Goal: Information Seeking & Learning: Compare options

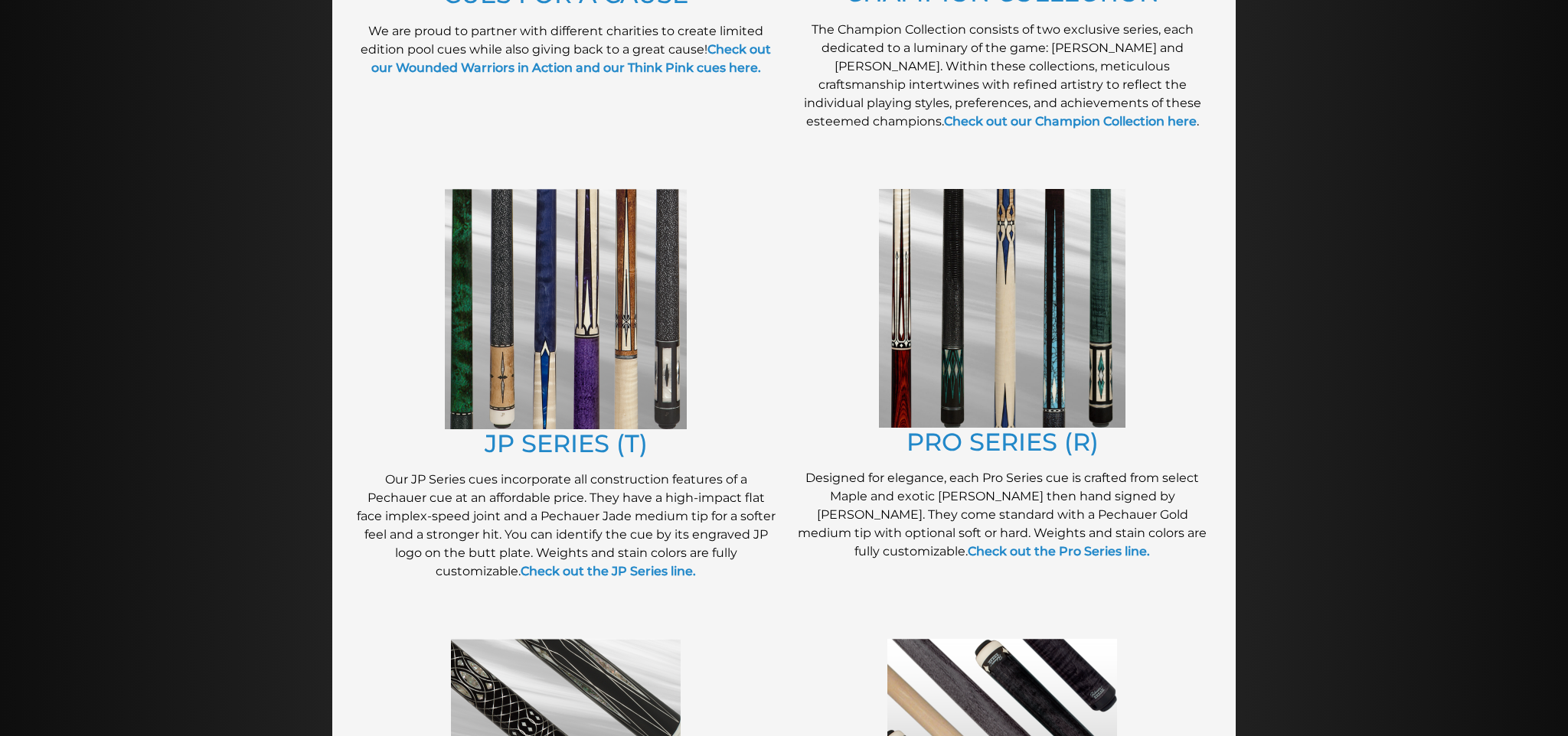
scroll to position [674, 0]
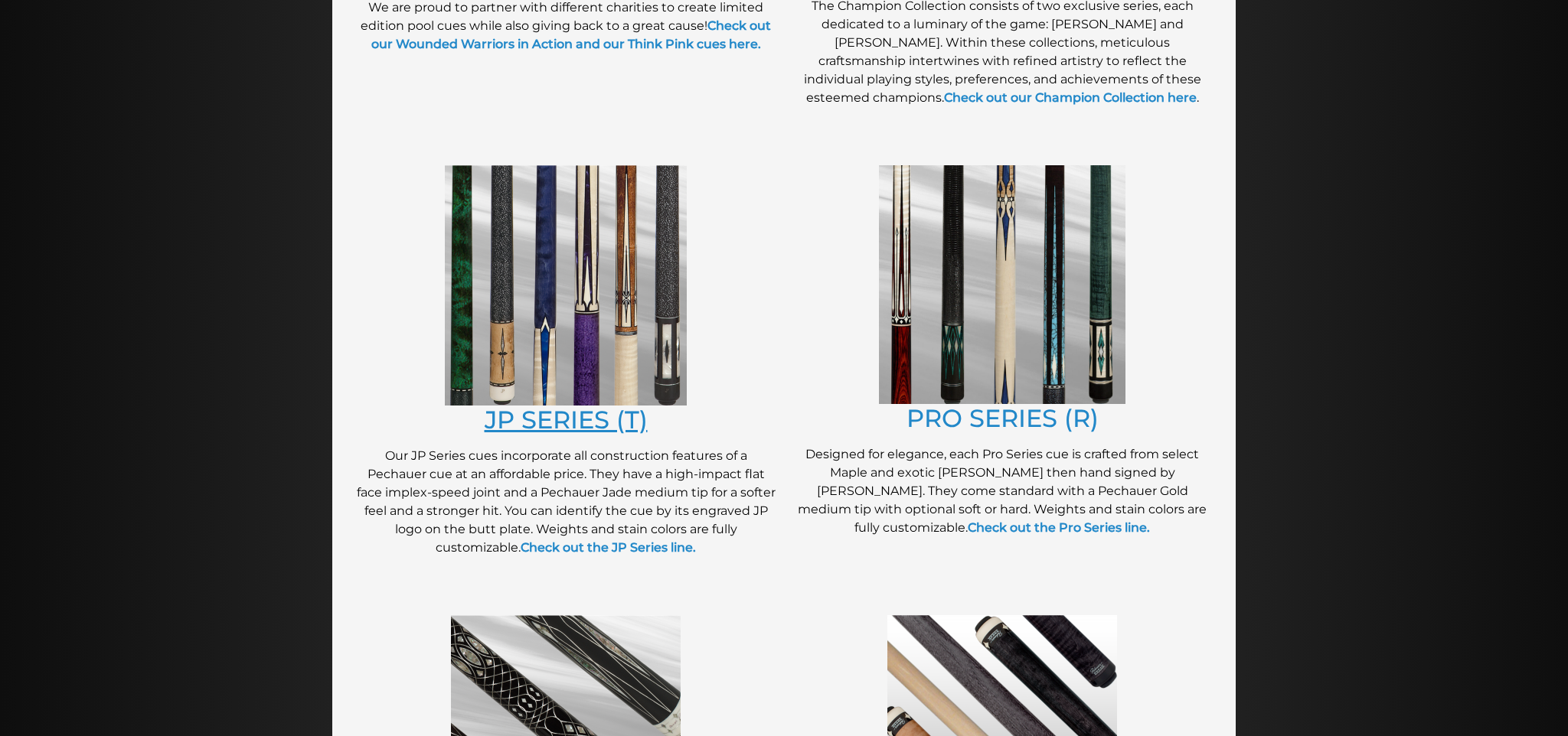
click at [533, 422] on link "JP SERIES (T)" at bounding box center [566, 419] width 163 height 30
click at [633, 362] on img at bounding box center [566, 285] width 242 height 240
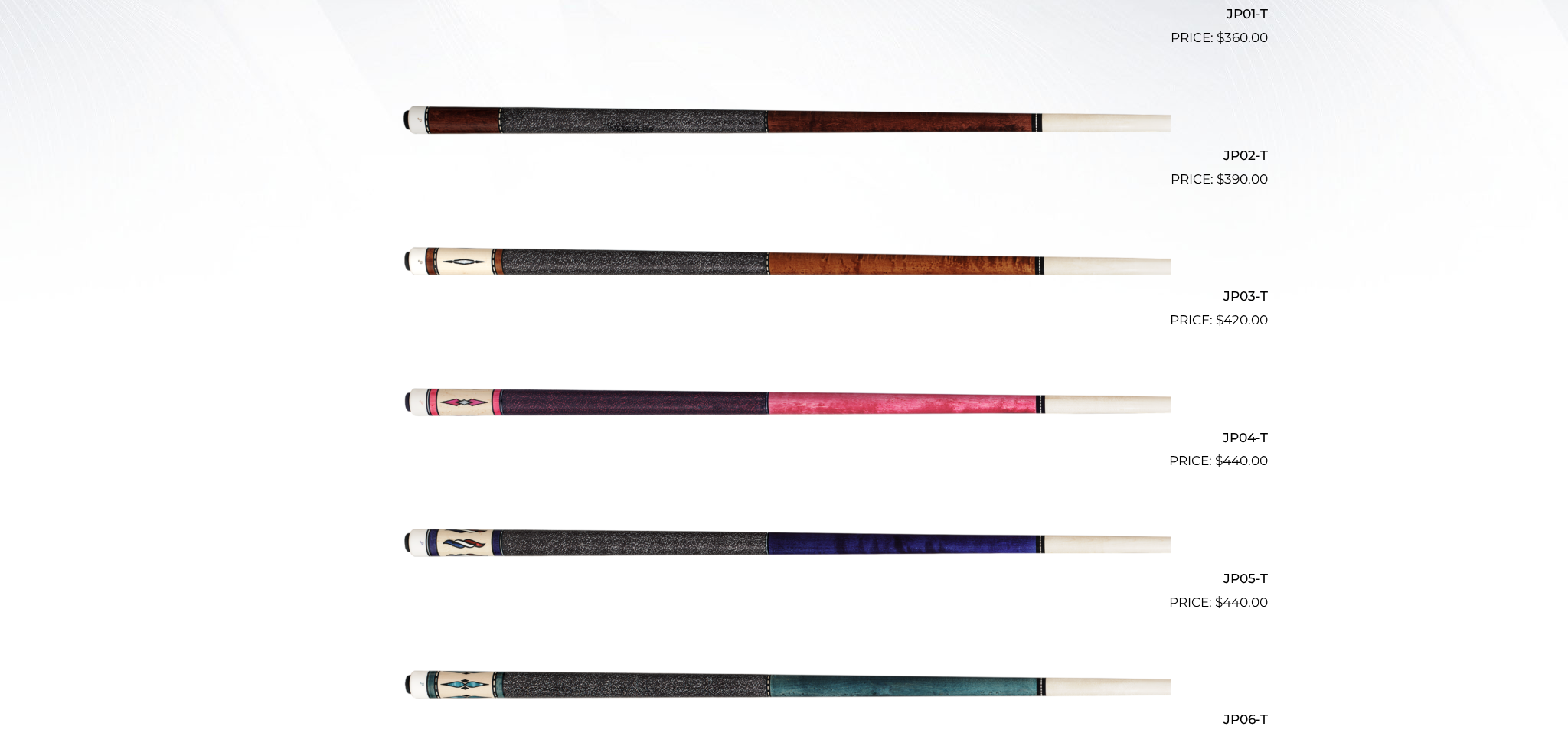
scroll to position [582, 0]
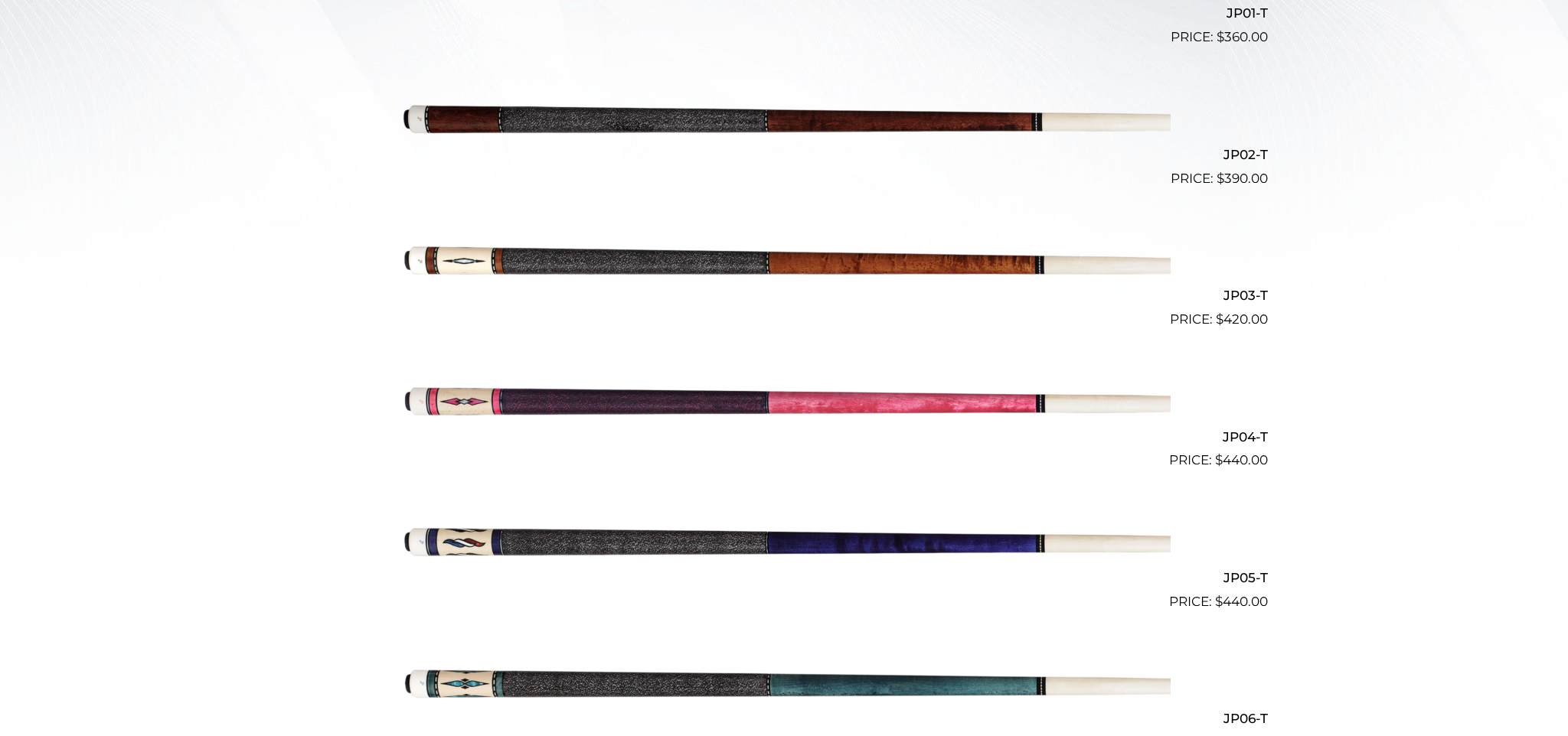
click at [811, 259] on img at bounding box center [783, 259] width 773 height 129
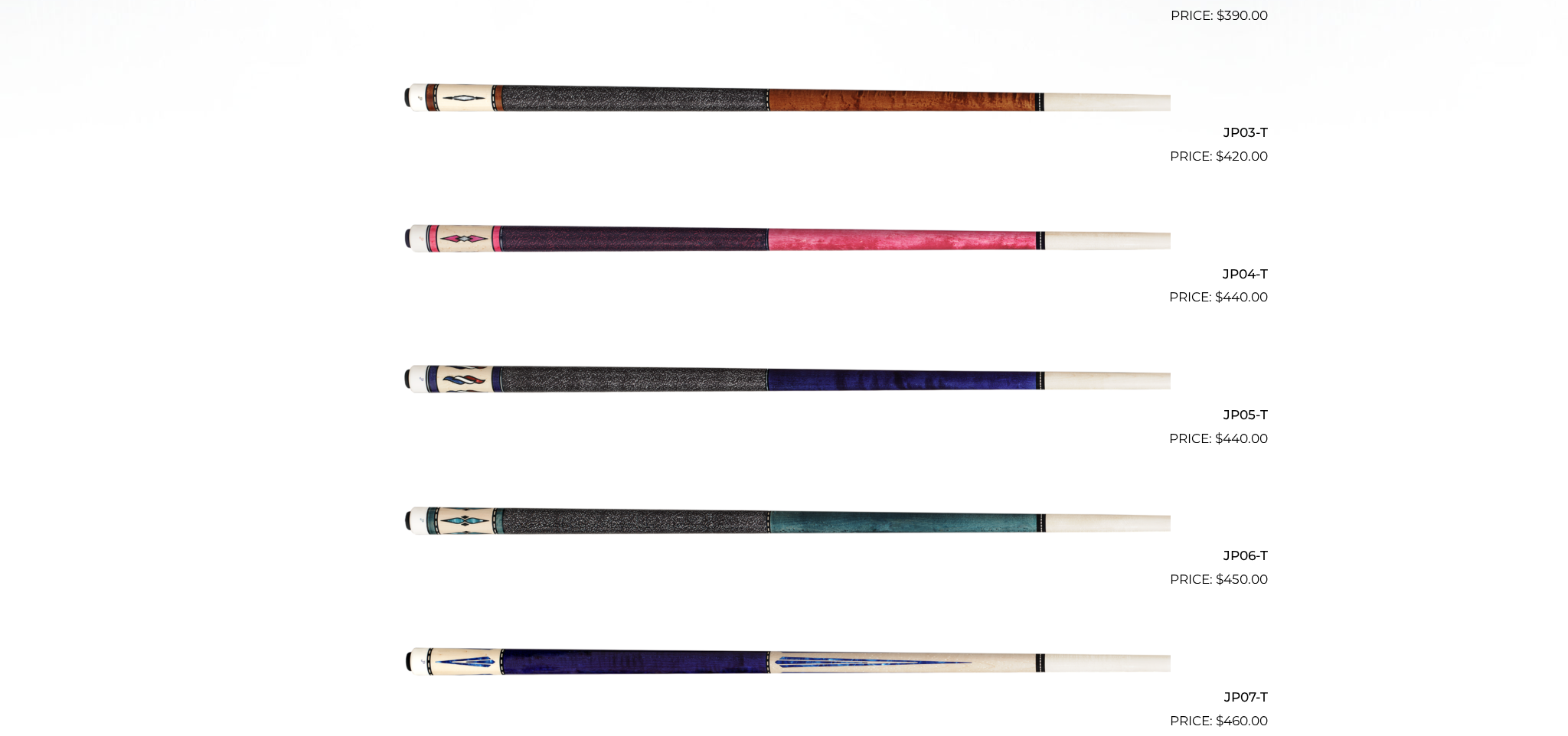
scroll to position [748, 0]
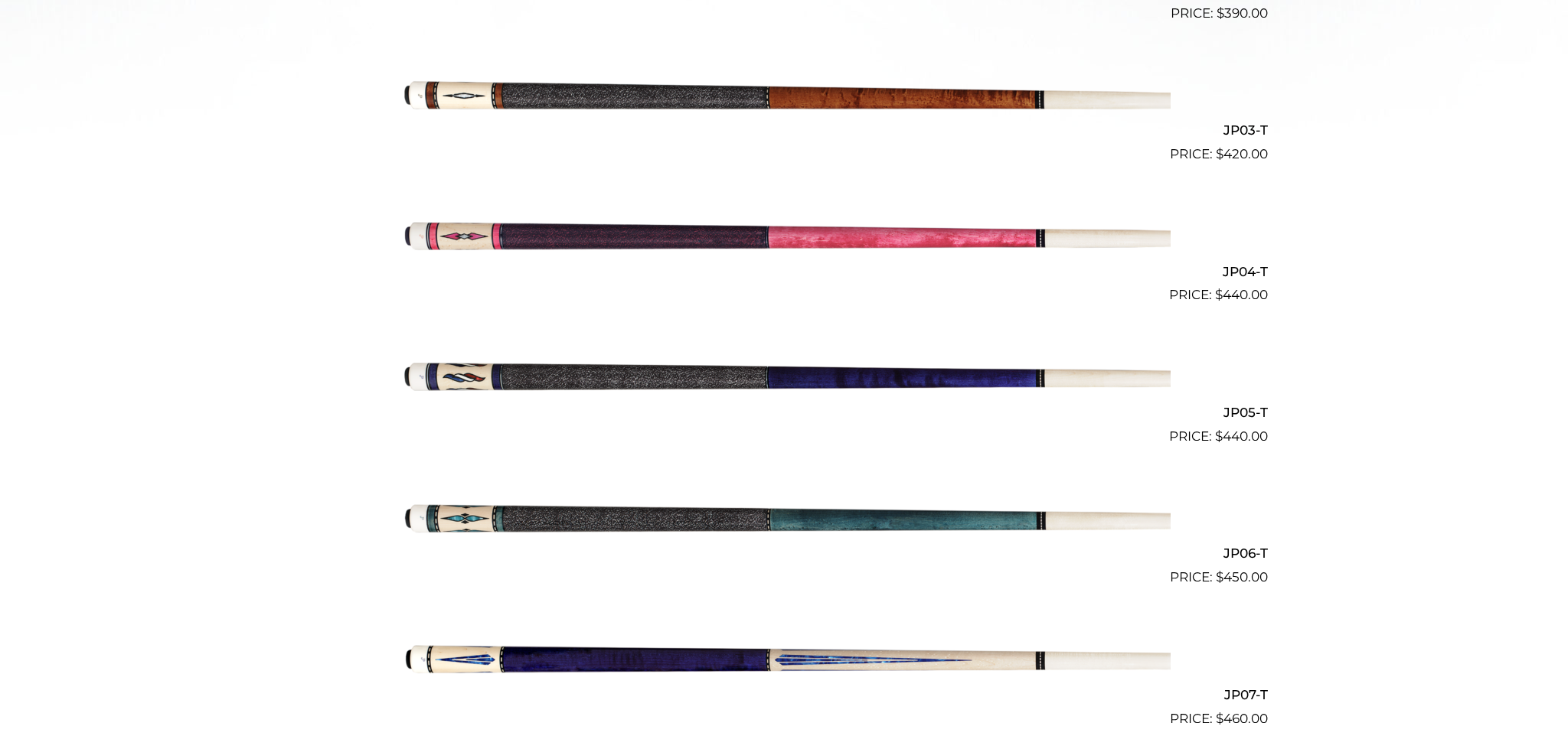
click at [686, 383] on img at bounding box center [783, 375] width 773 height 129
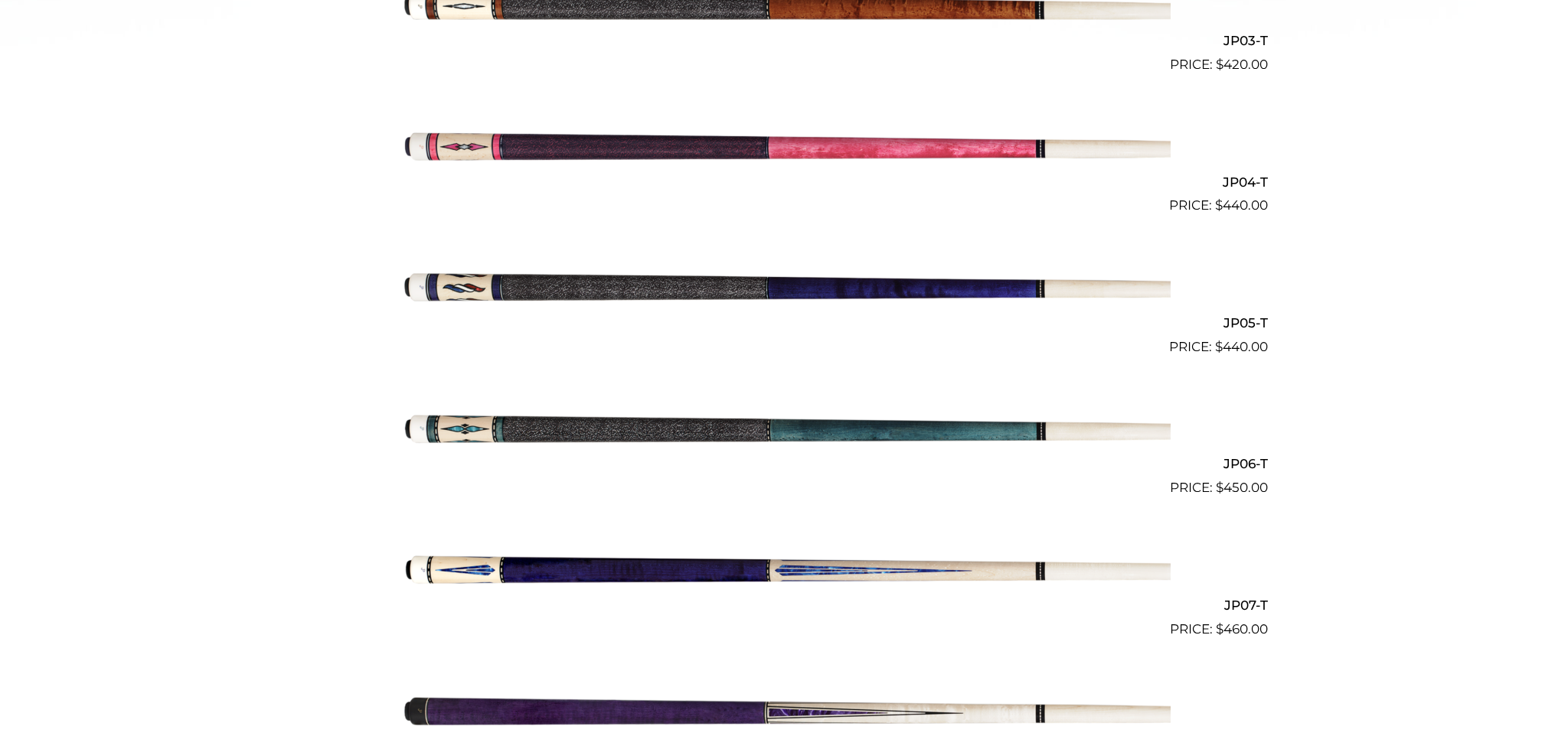
scroll to position [840, 0]
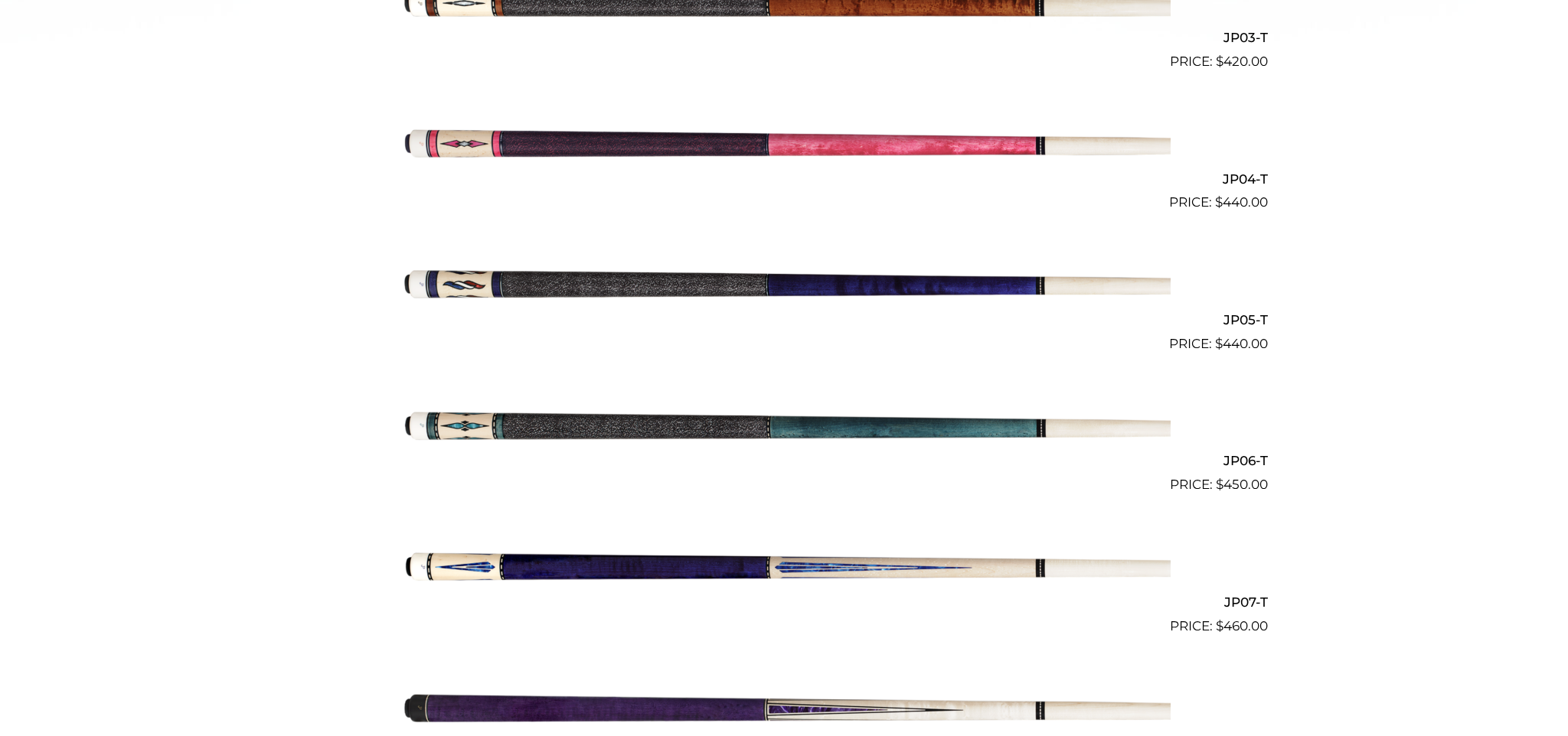
click at [646, 429] on img at bounding box center [783, 424] width 773 height 129
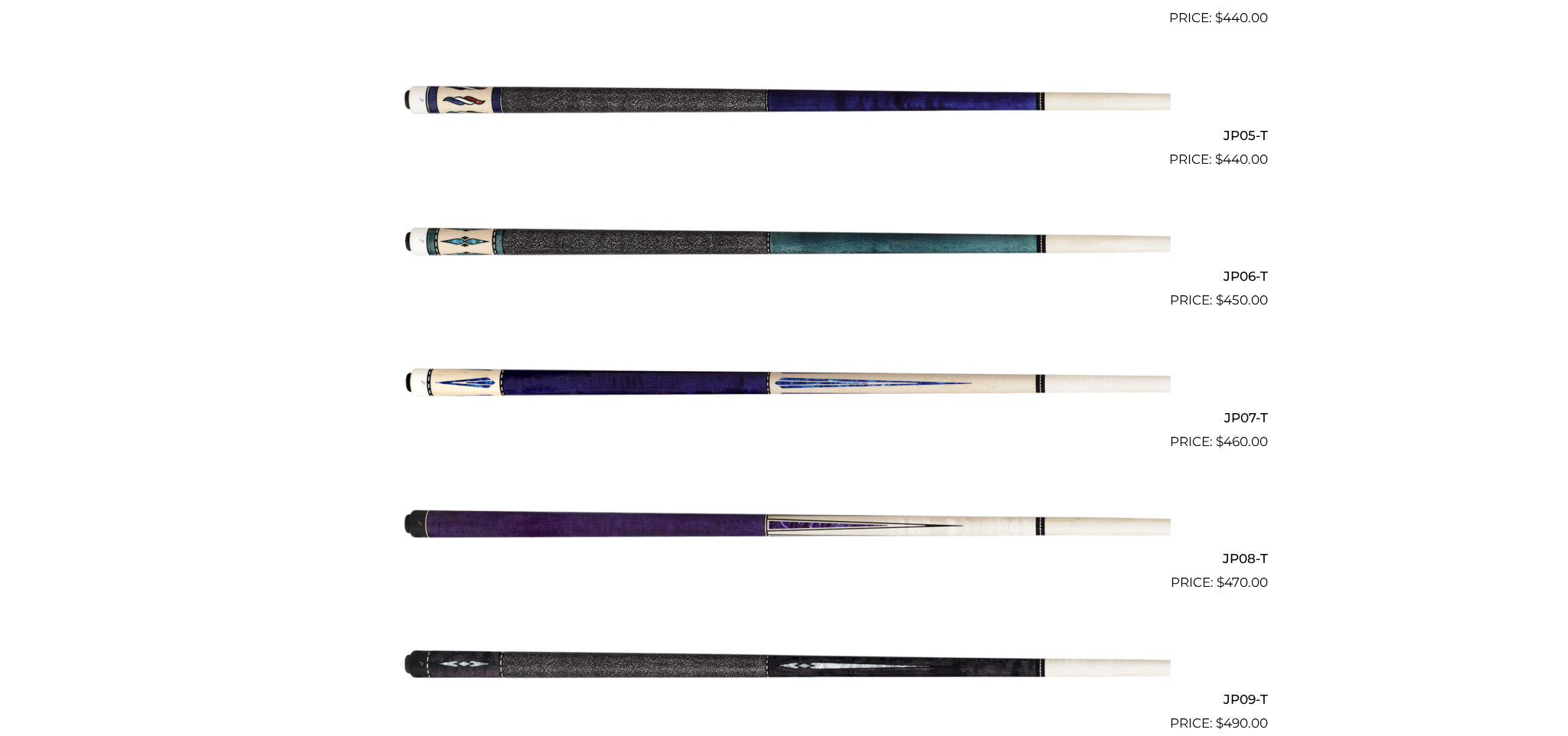
scroll to position [1027, 0]
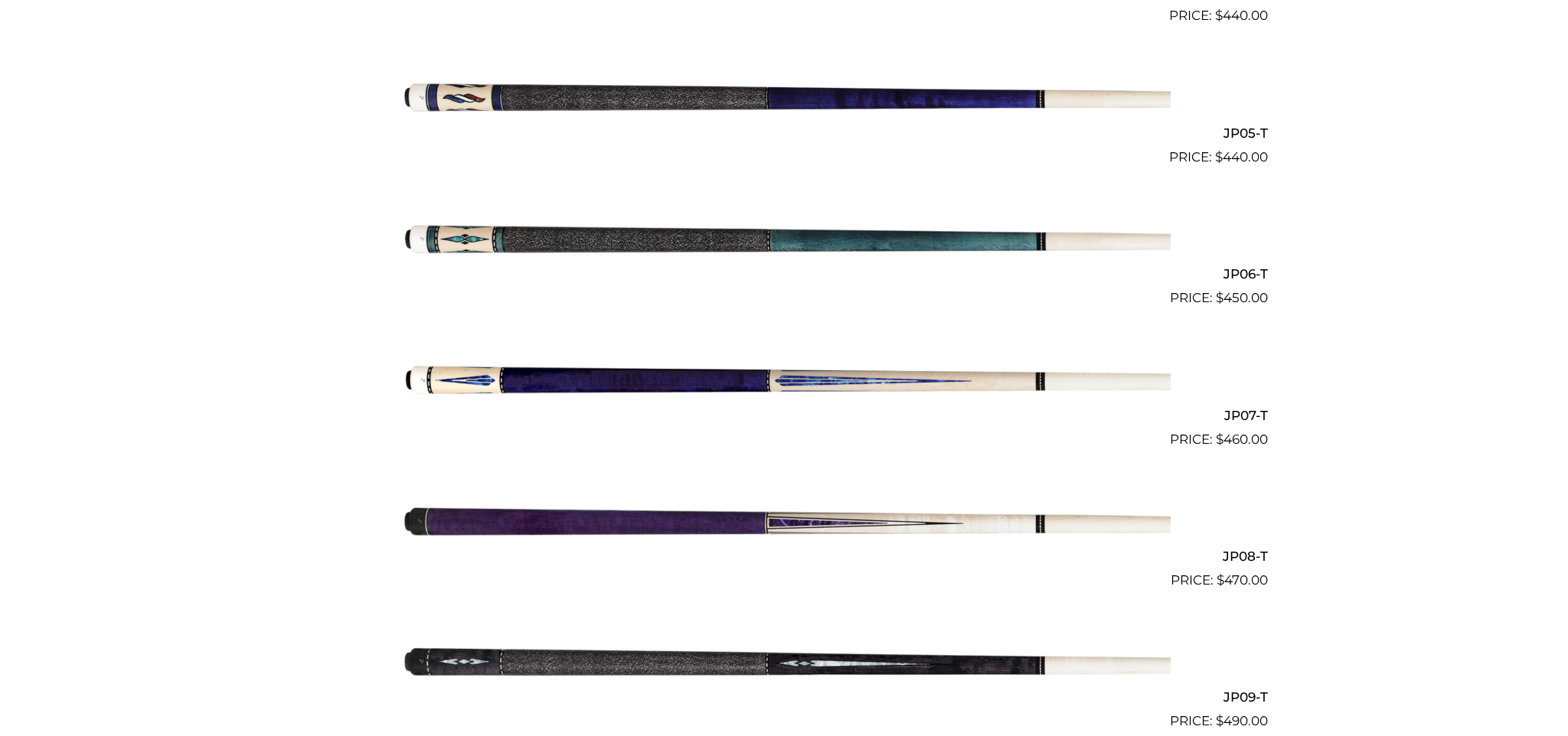
click at [741, 391] on img at bounding box center [783, 378] width 773 height 129
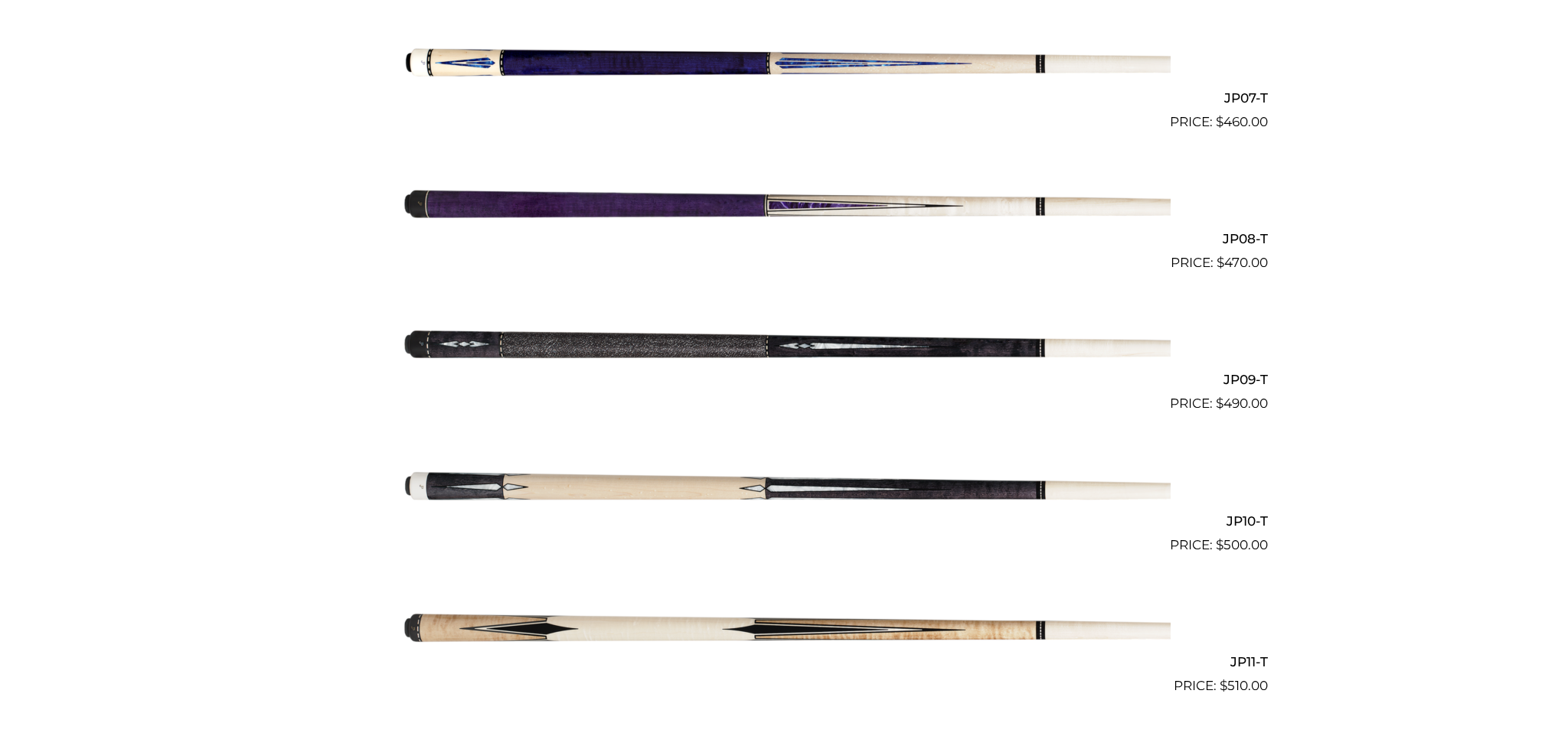
scroll to position [1345, 0]
click at [605, 487] on img at bounding box center [783, 483] width 773 height 129
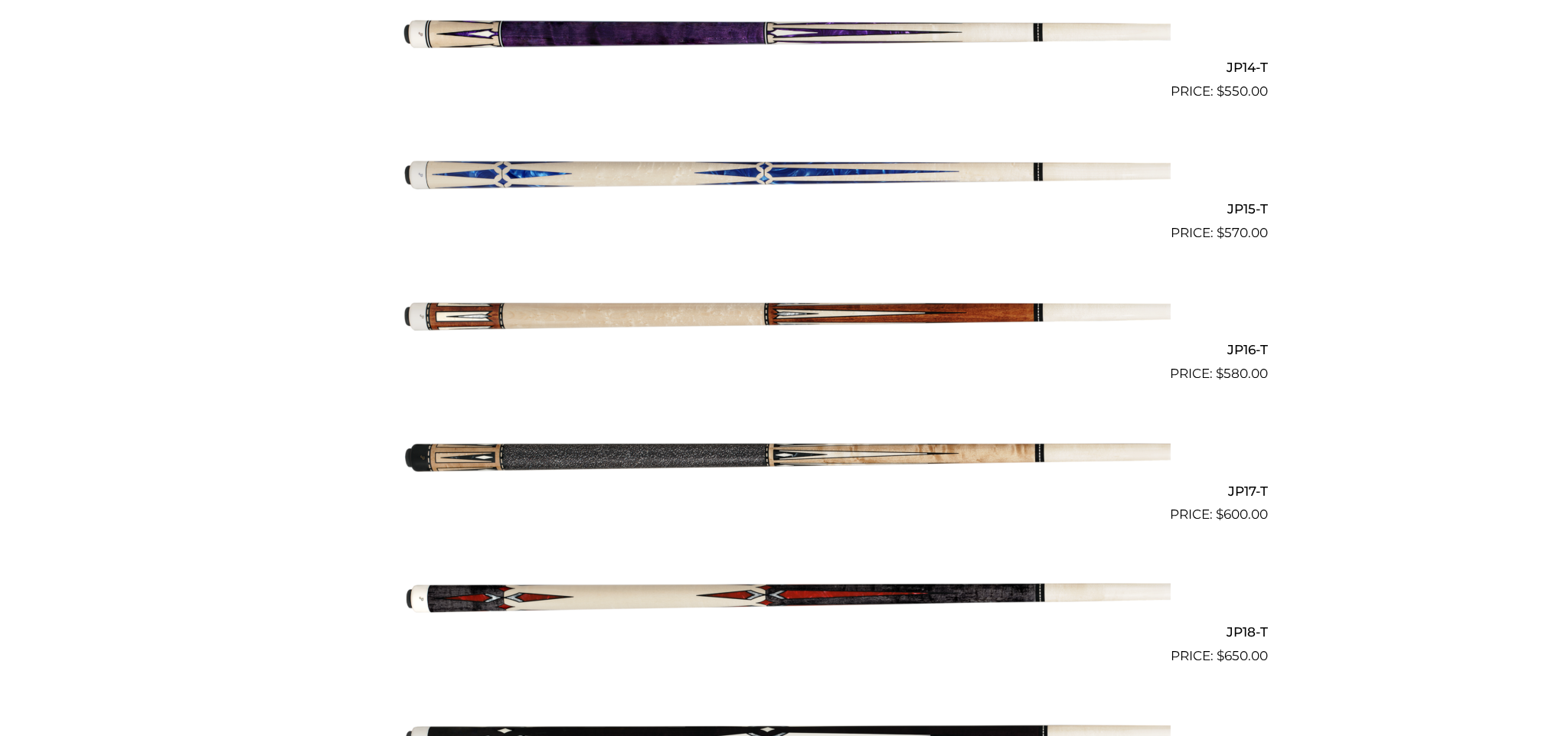
scroll to position [2364, 0]
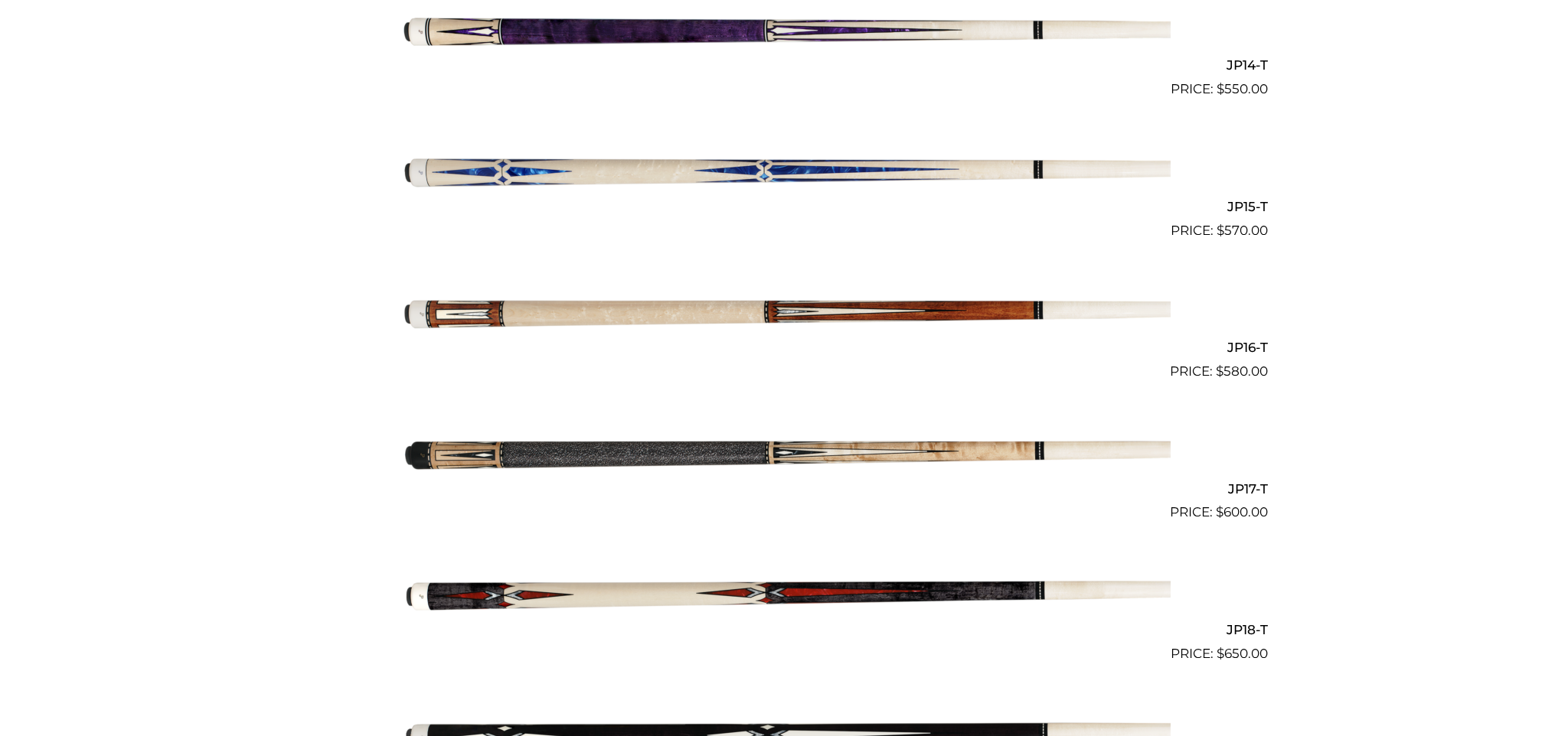
click at [482, 311] on img at bounding box center [783, 311] width 773 height 129
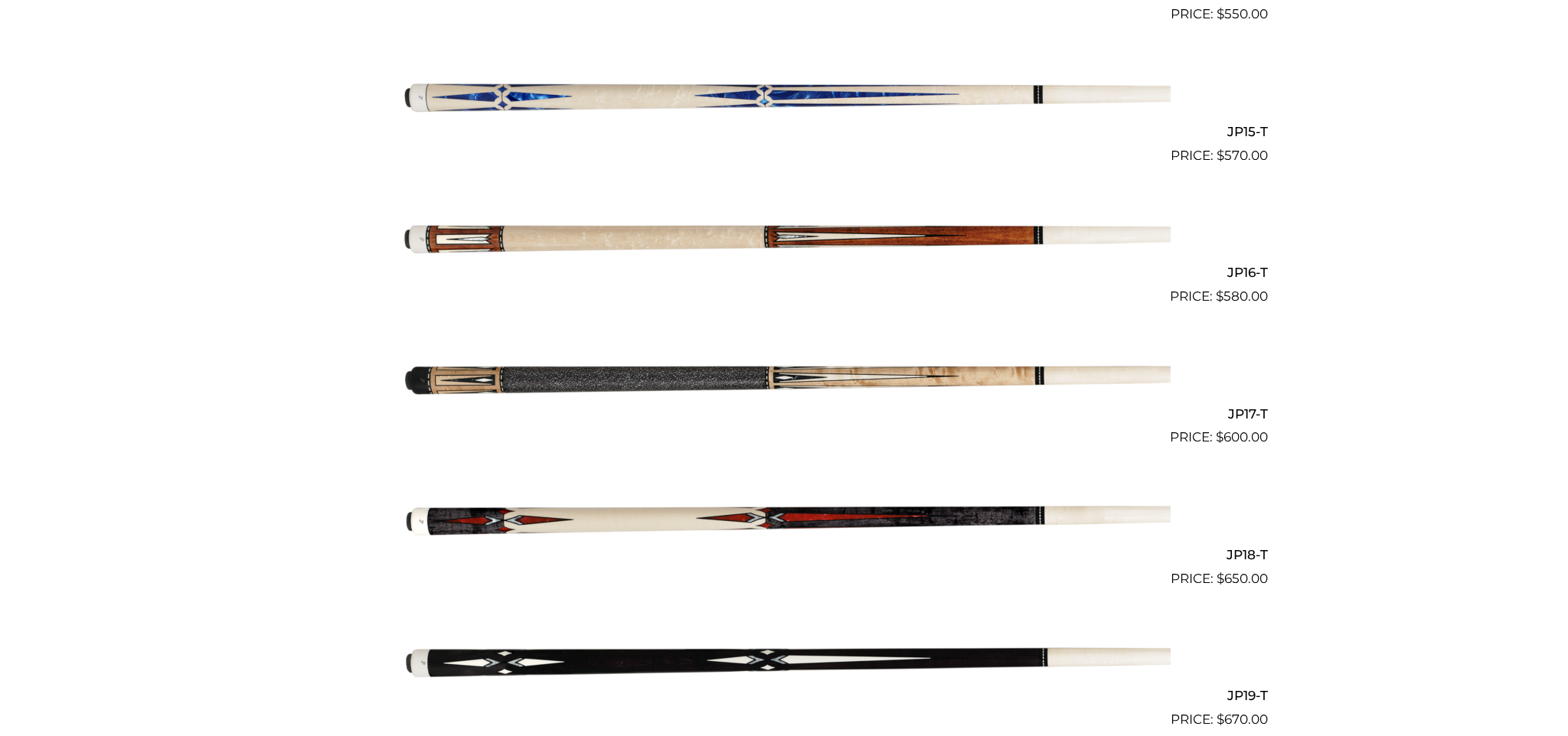
scroll to position [2441, 0]
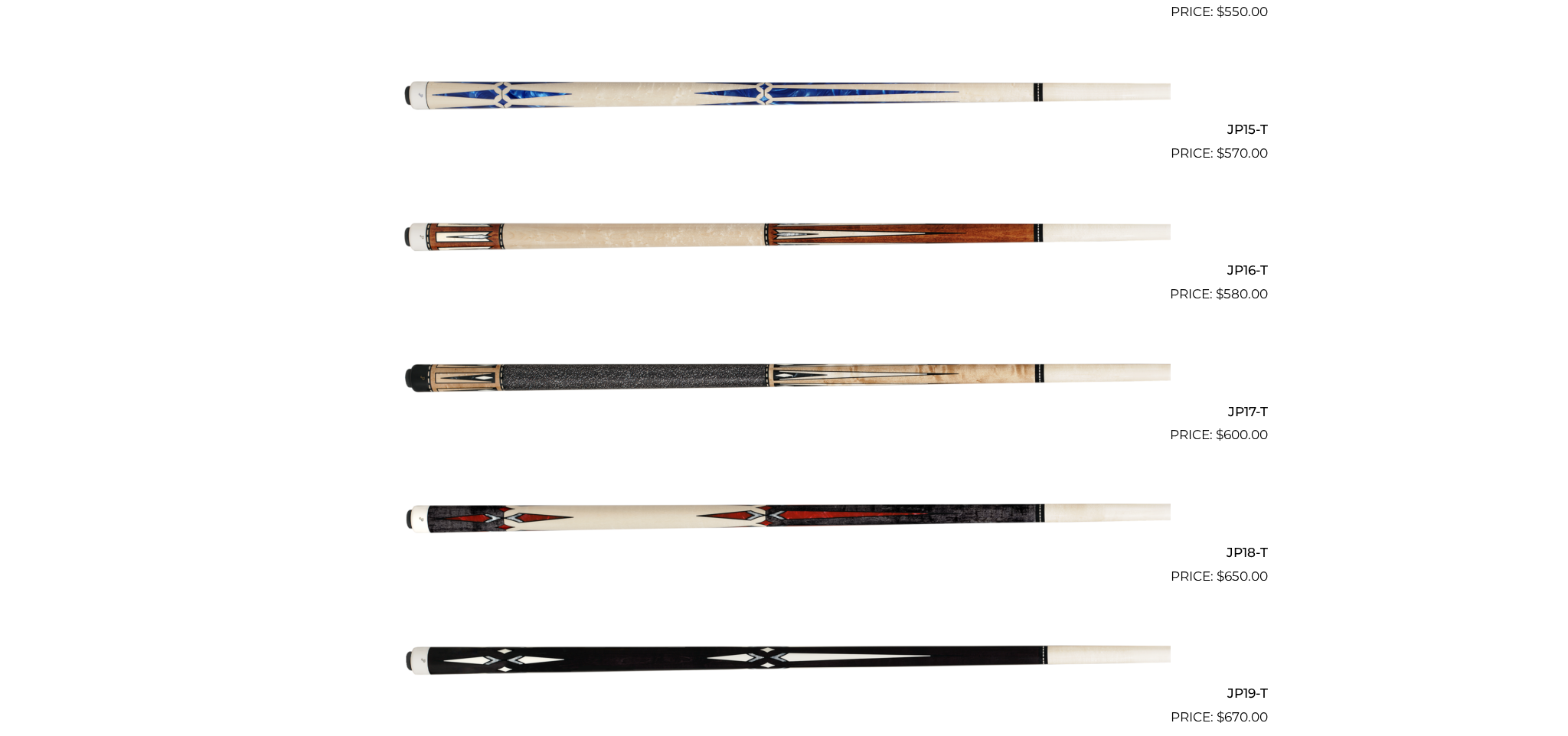
click at [802, 361] on img at bounding box center [783, 374] width 773 height 129
click at [966, 221] on img at bounding box center [783, 234] width 773 height 129
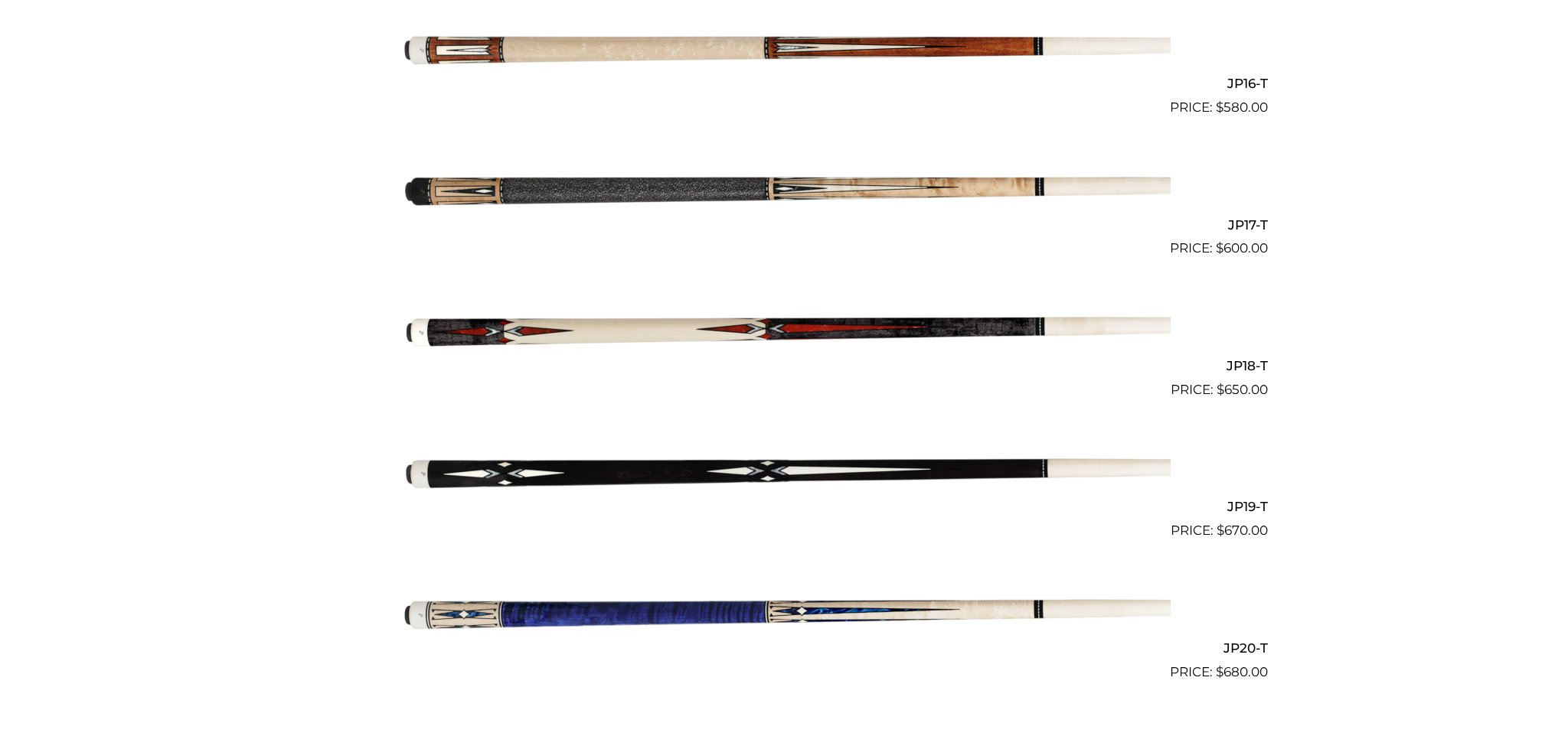
scroll to position [2632, 0]
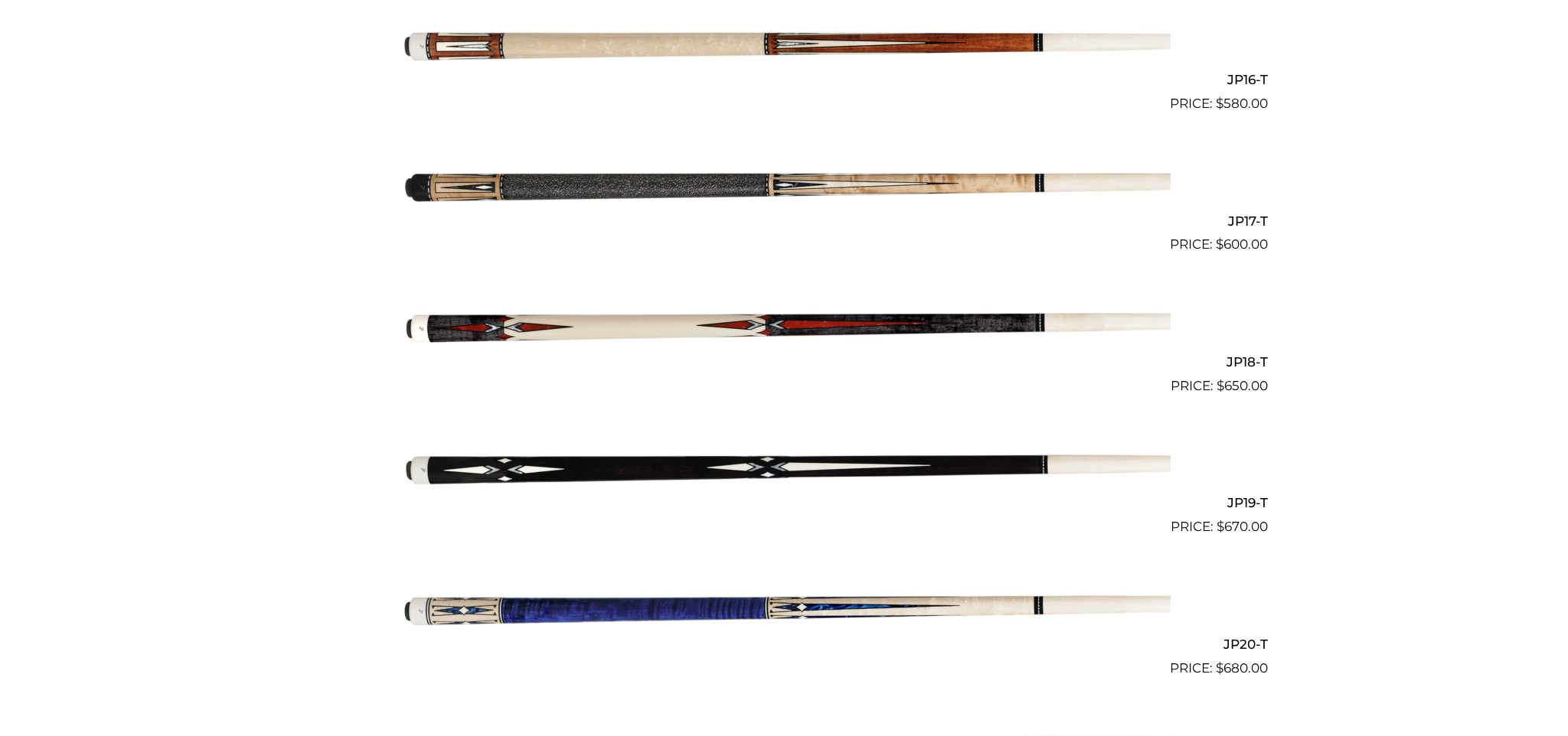
click at [625, 315] on img at bounding box center [783, 325] width 773 height 129
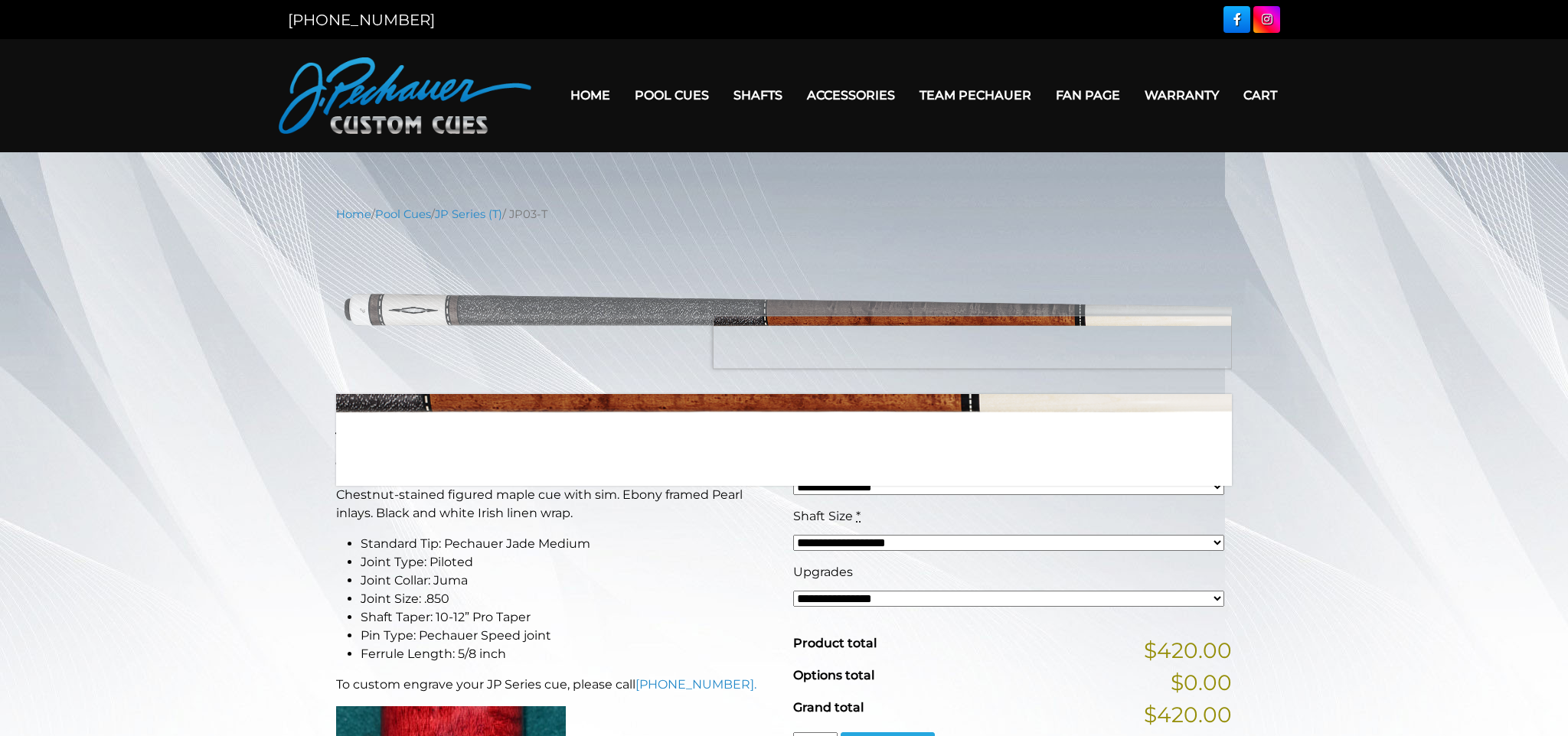
click at [1132, 342] on img at bounding box center [784, 308] width 896 height 149
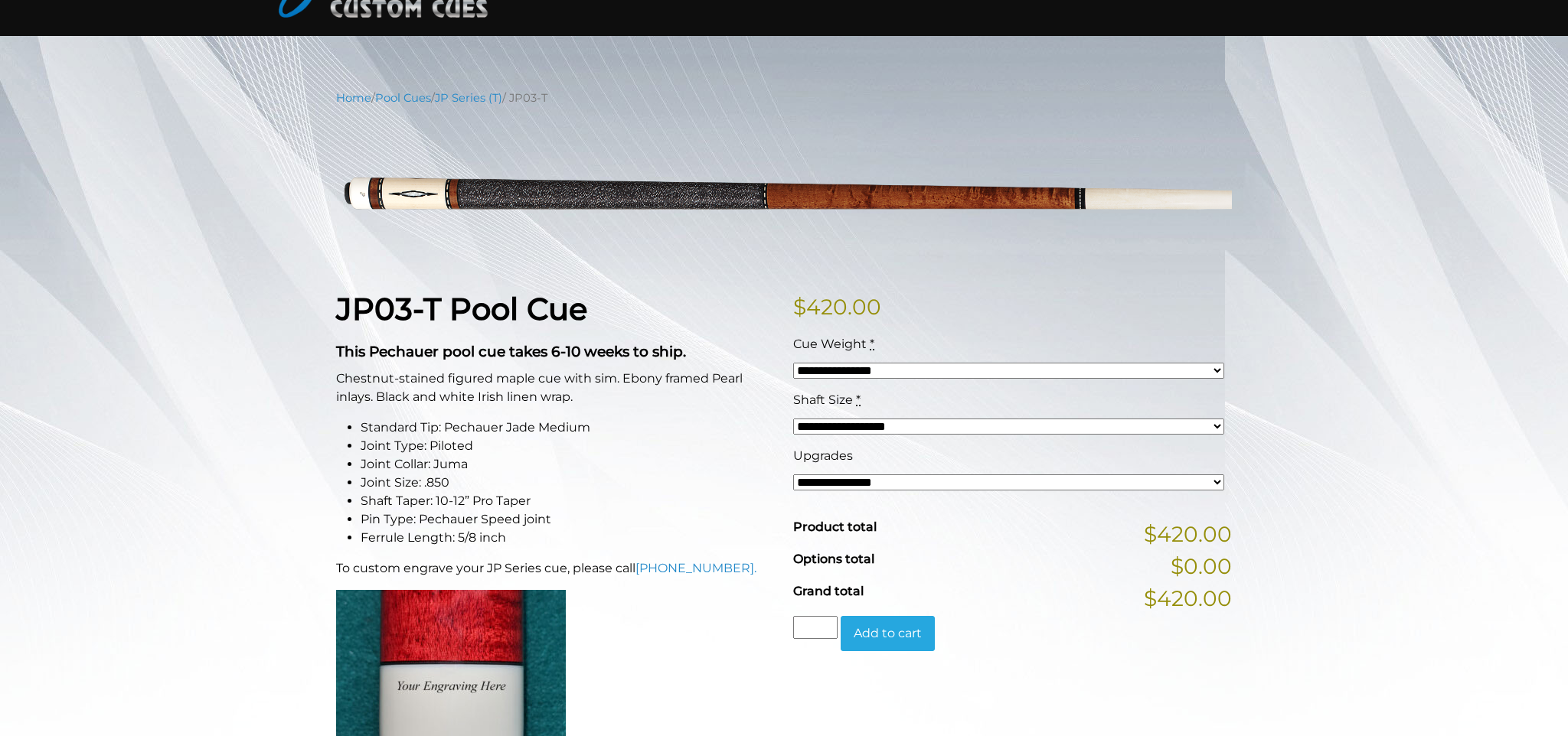
scroll to position [129, 0]
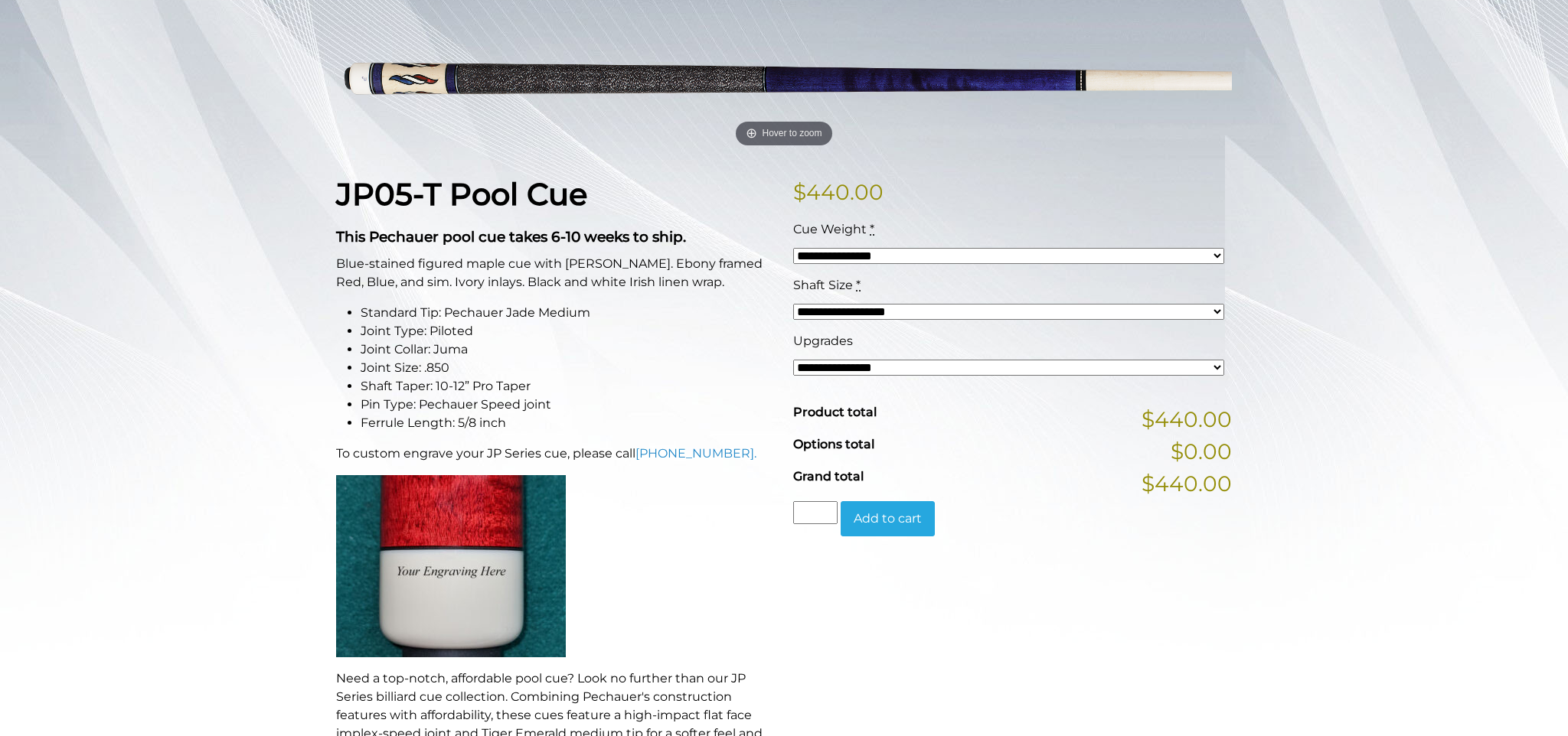
scroll to position [248, 0]
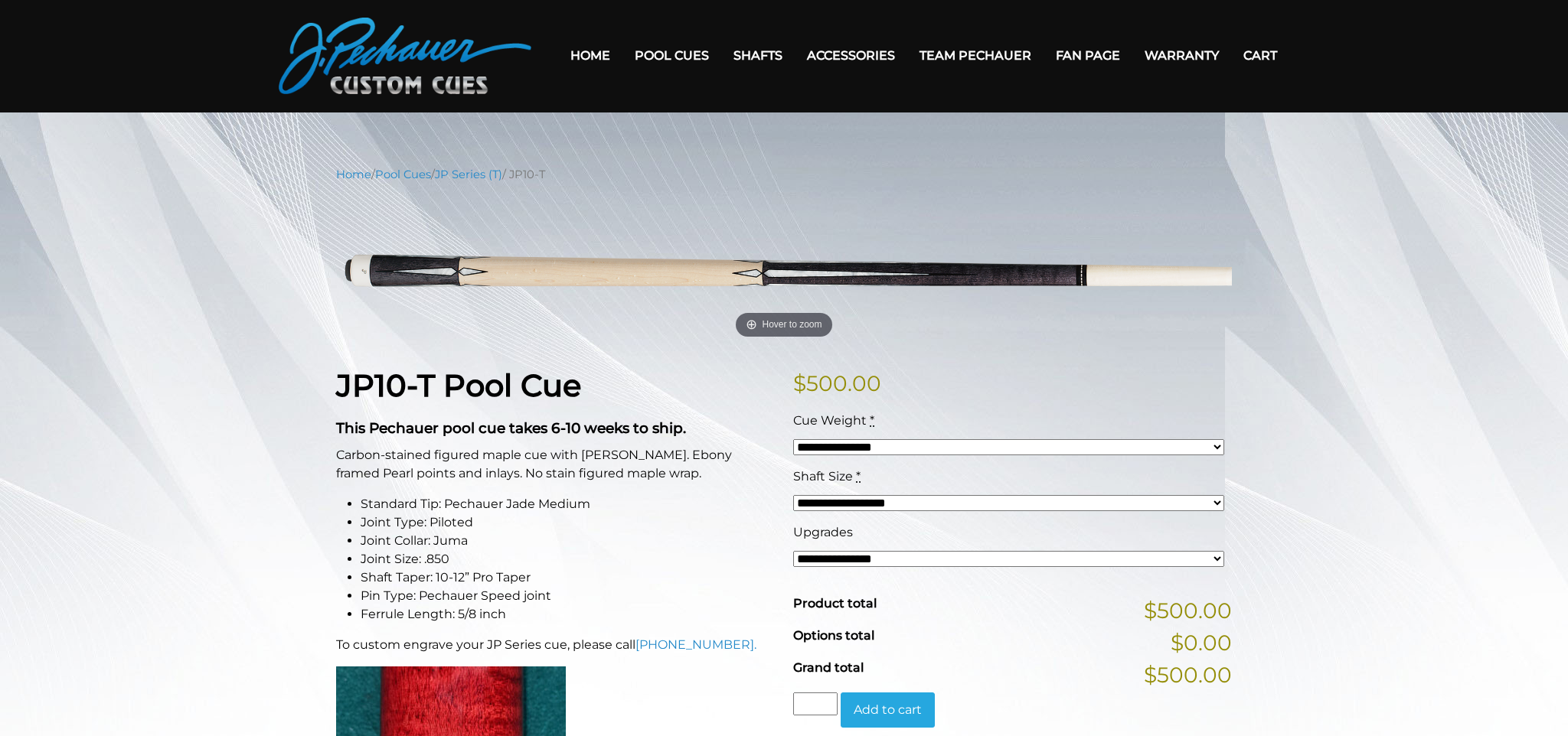
scroll to position [39, 0]
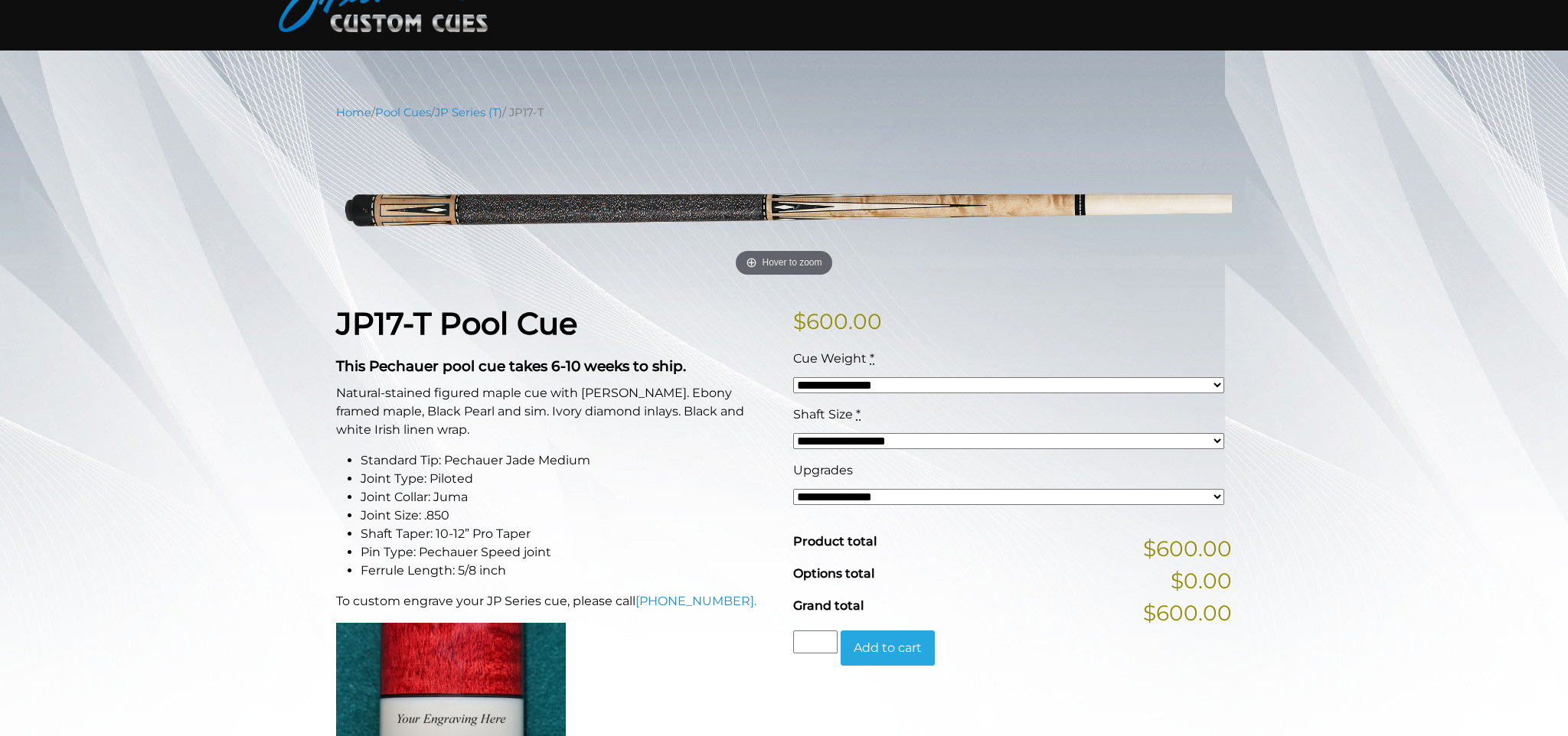
scroll to position [101, 0]
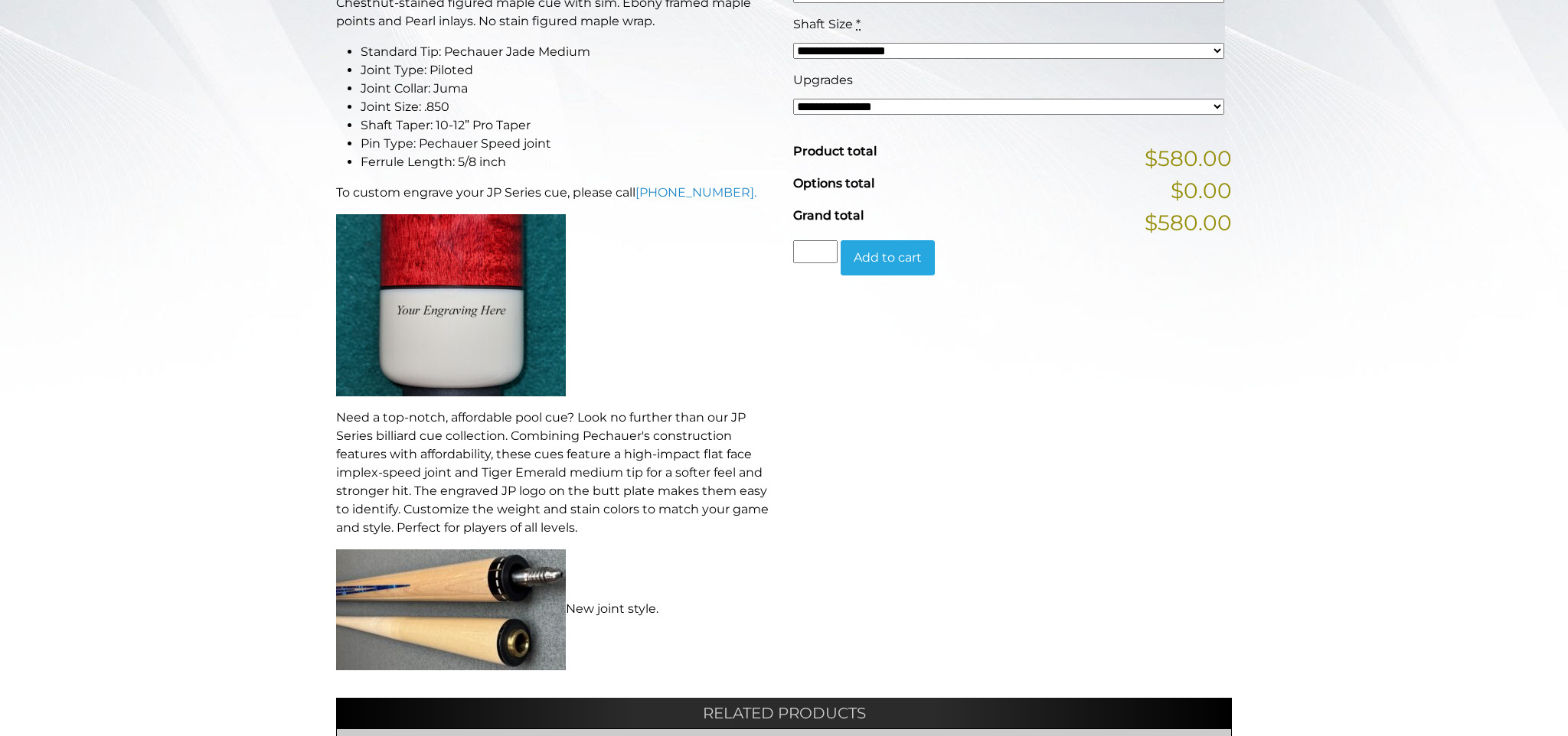
scroll to position [497, 0]
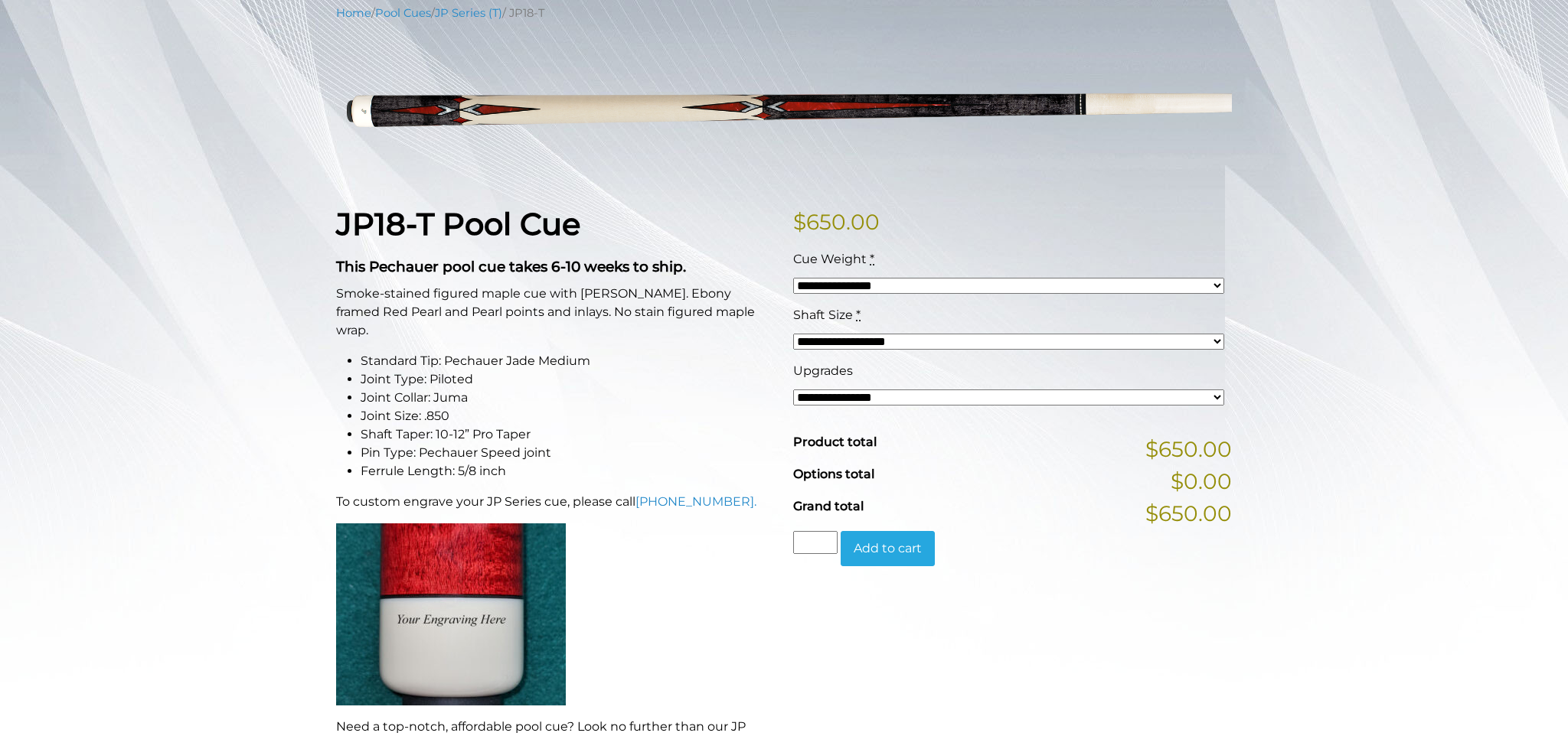
scroll to position [200, 0]
